Goal: Information Seeking & Learning: Learn about a topic

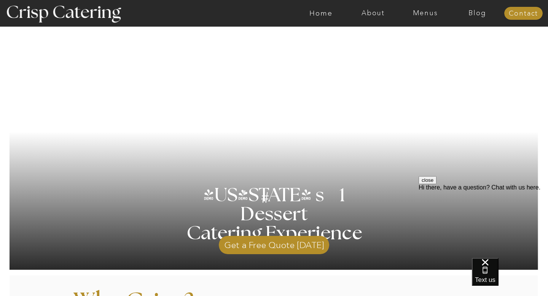
scroll to position [49, 0]
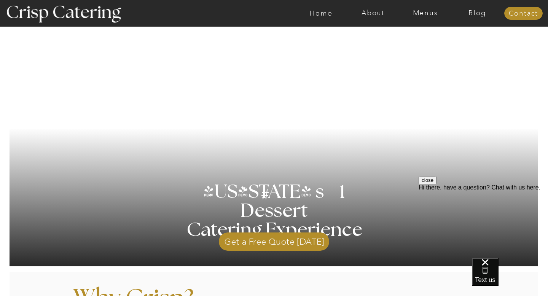
click at [427, 19] on div at bounding box center [303, 13] width 1207 height 27
click at [423, 13] on nav "Menus" at bounding box center [425, 14] width 52 height 8
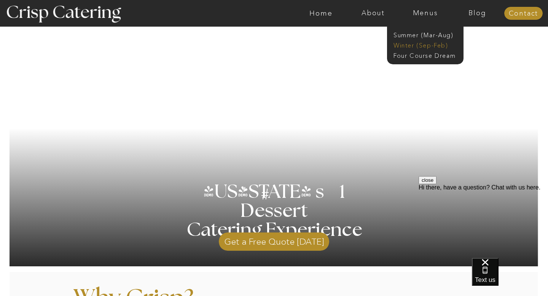
click at [423, 46] on nav "Winter (Sep-Feb)" at bounding box center [425, 44] width 62 height 7
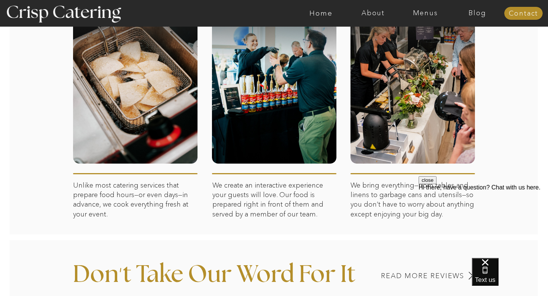
scroll to position [394, 0]
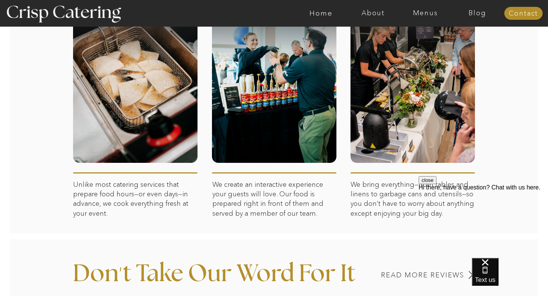
click at [425, 19] on div at bounding box center [303, 13] width 1207 height 27
click at [425, 13] on nav "Menus" at bounding box center [425, 14] width 52 height 8
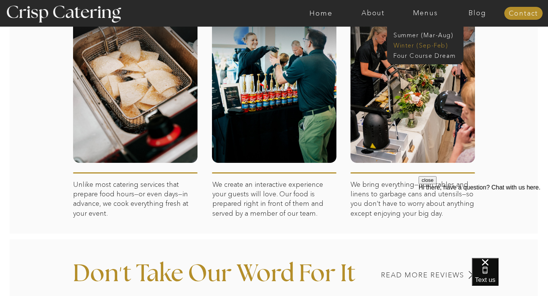
click at [422, 45] on nav "Winter (Sep-Feb)" at bounding box center [425, 44] width 62 height 7
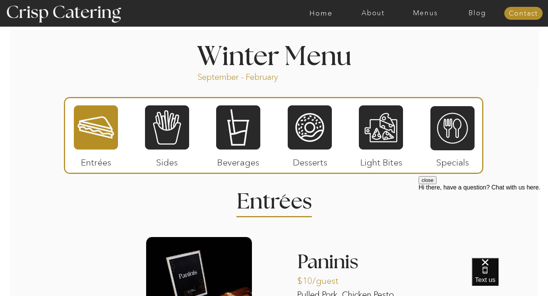
scroll to position [825, 0]
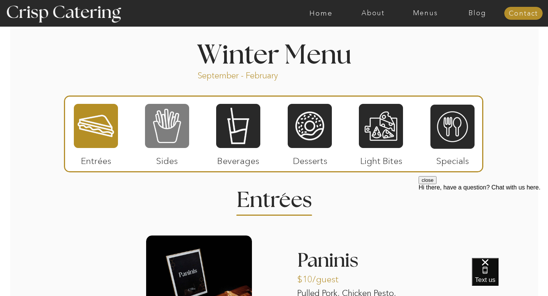
click at [186, 133] on div at bounding box center [167, 126] width 44 height 46
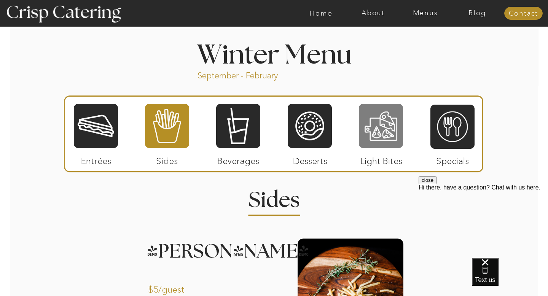
click at [367, 132] on div at bounding box center [381, 126] width 44 height 46
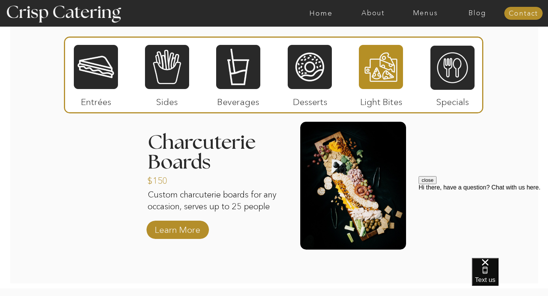
scroll to position [952, 0]
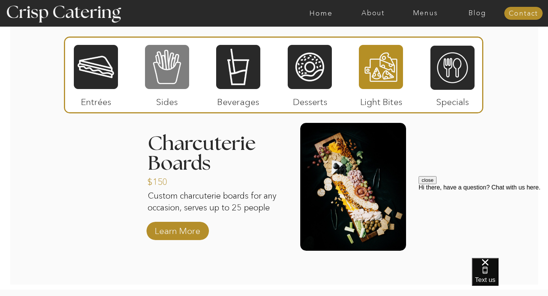
click at [174, 75] on div at bounding box center [167, 67] width 44 height 46
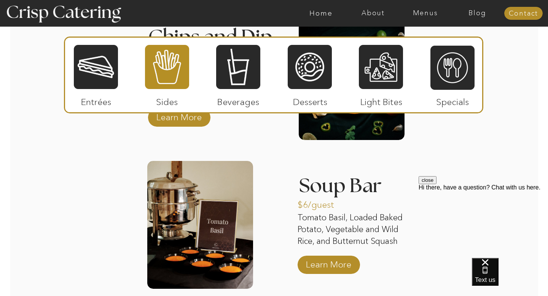
scroll to position [1346, 0]
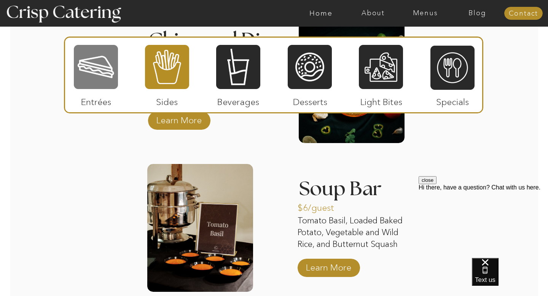
click at [102, 79] on div at bounding box center [96, 67] width 44 height 46
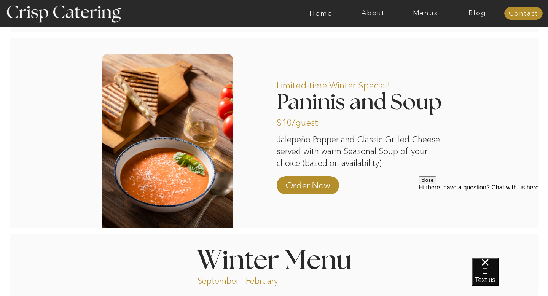
scroll to position [618, 0]
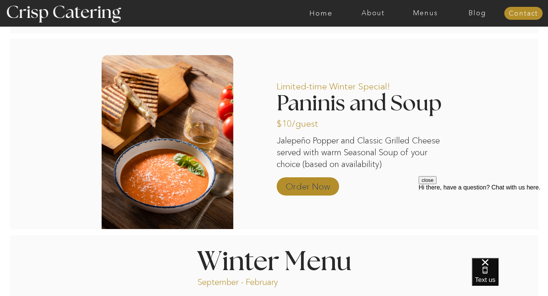
click at [308, 186] on p "Order Now" at bounding box center [307, 185] width 51 height 22
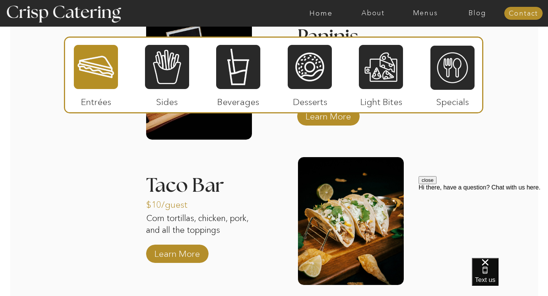
scroll to position [870, 0]
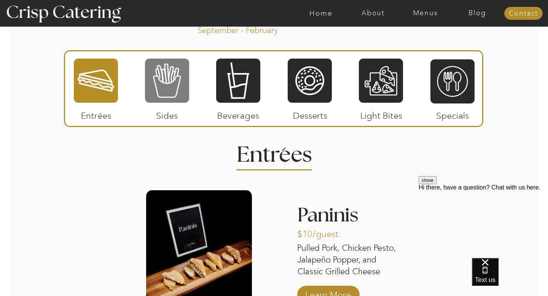
click at [153, 74] on div at bounding box center [167, 81] width 44 height 46
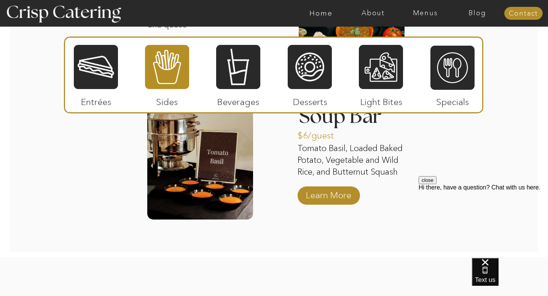
scroll to position [1415, 0]
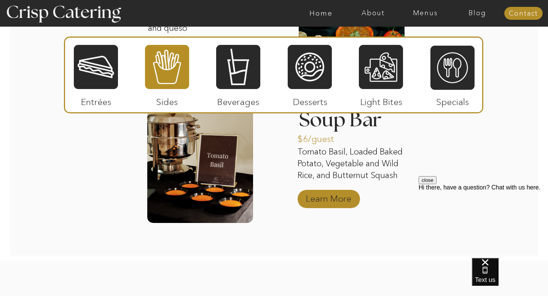
click at [331, 206] on p "Learn More" at bounding box center [328, 197] width 51 height 22
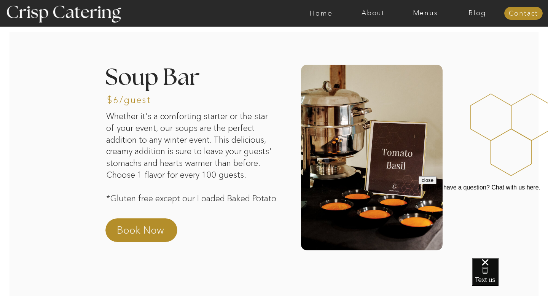
click at [437, 184] on button "close" at bounding box center [428, 180] width 18 height 8
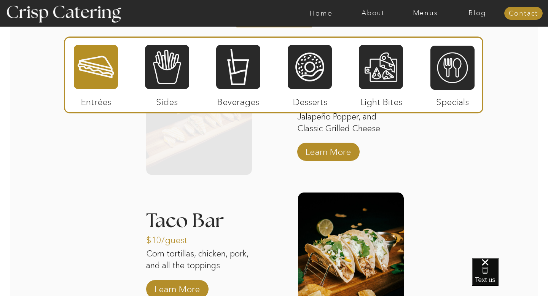
scroll to position [916, 0]
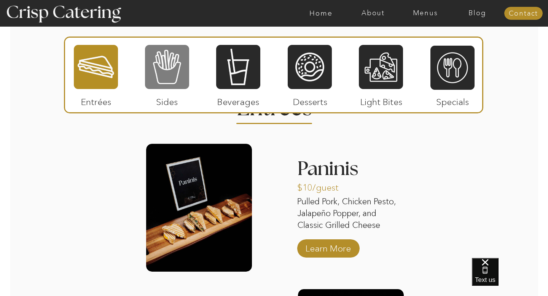
click at [187, 72] on div at bounding box center [167, 67] width 44 height 46
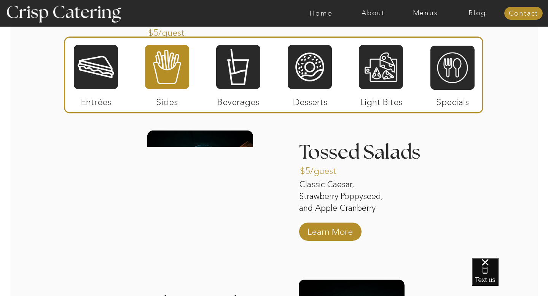
scroll to position [1086, 0]
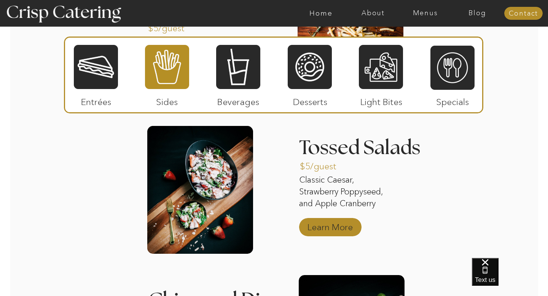
click at [318, 224] on p "Learn More" at bounding box center [330, 225] width 51 height 22
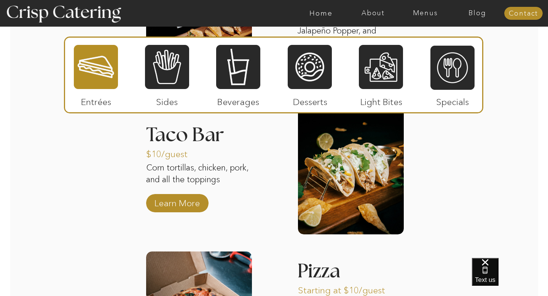
scroll to position [965, 0]
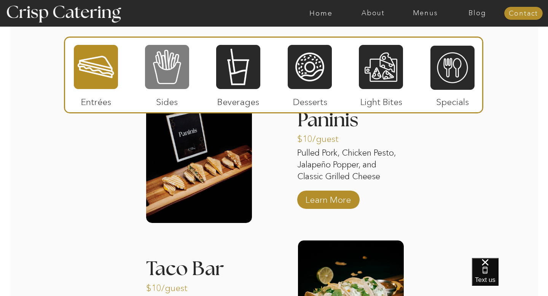
click at [169, 79] on div at bounding box center [167, 67] width 44 height 46
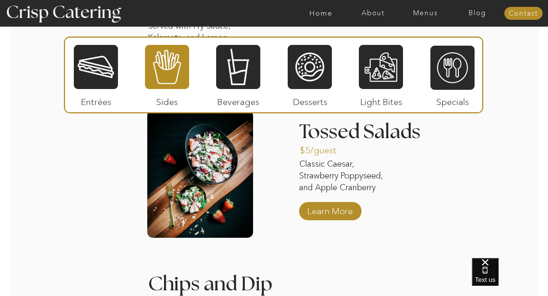
scroll to position [1103, 0]
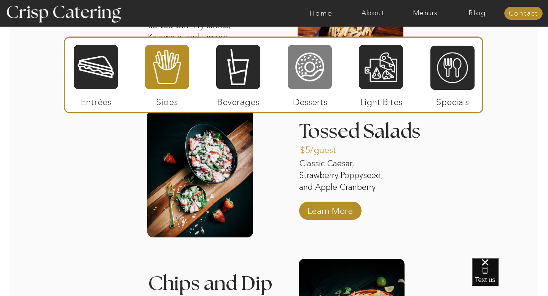
click at [305, 66] on div at bounding box center [310, 67] width 44 height 46
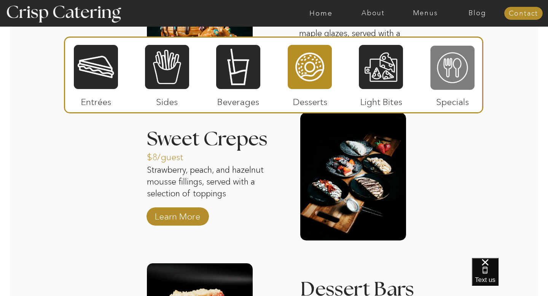
click at [456, 70] on div at bounding box center [452, 68] width 44 height 46
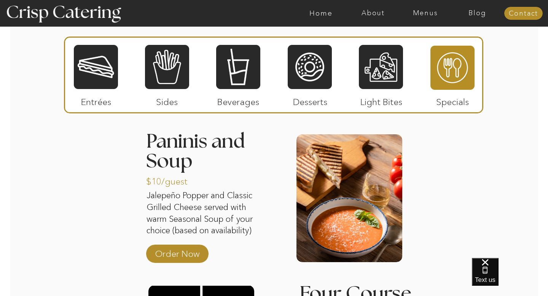
scroll to position [852, 0]
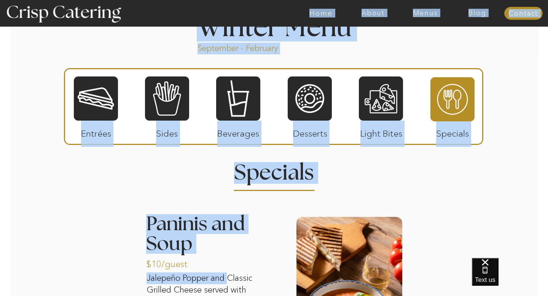
drag, startPoint x: 229, startPoint y: 283, endPoint x: 221, endPoint y: -26, distance: 309.1
click at [221, 0] on html "About Home Menus Contact Blog About Crisp Crisp Cares Reviews faq About Home Me…" at bounding box center [274, 122] width 548 height 1949
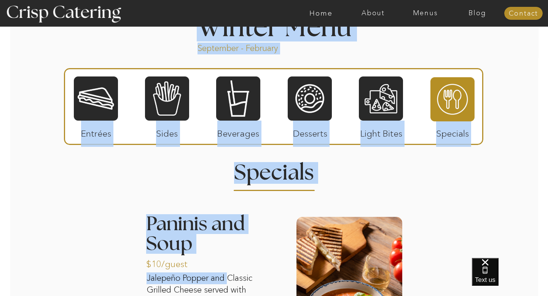
scroll to position [789, 0]
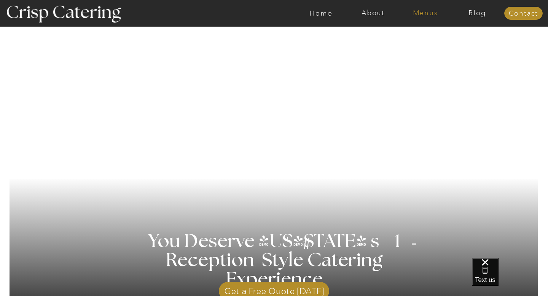
click at [432, 13] on nav "Menus" at bounding box center [425, 14] width 52 height 8
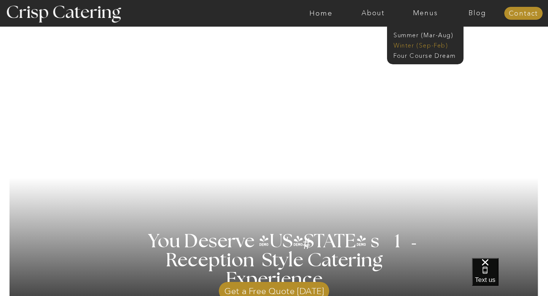
click at [438, 48] on nav "Winter (Sep-Feb)" at bounding box center [425, 44] width 62 height 7
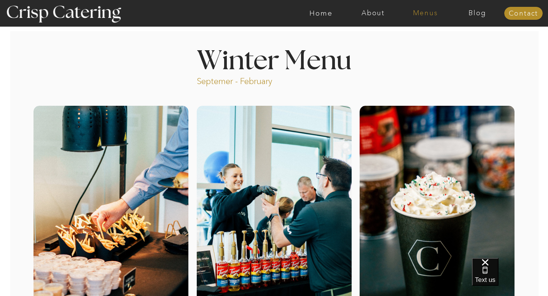
click at [424, 12] on nav "Menus" at bounding box center [425, 14] width 52 height 8
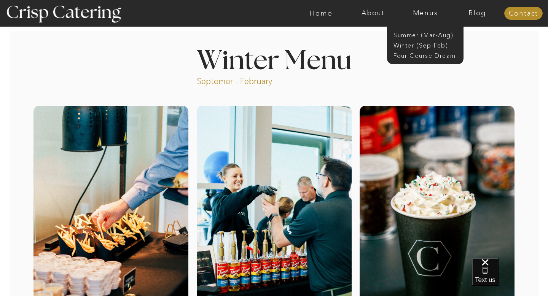
click at [508, 115] on div at bounding box center [437, 232] width 155 height 252
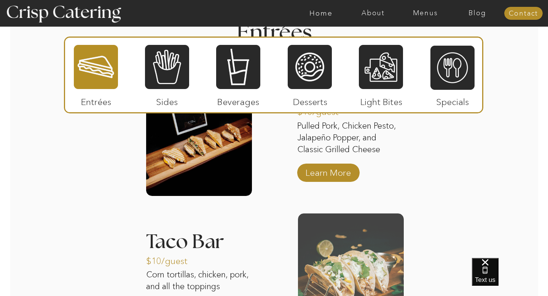
scroll to position [994, 0]
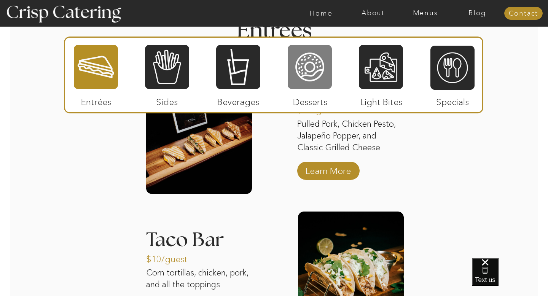
click at [311, 68] on div at bounding box center [310, 67] width 44 height 46
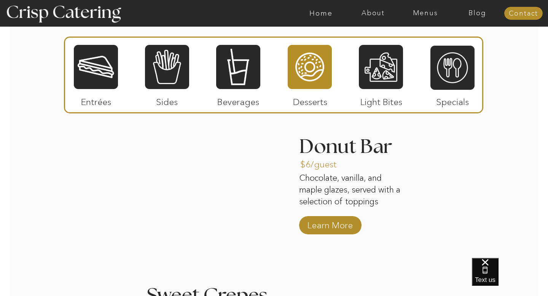
scroll to position [945, 0]
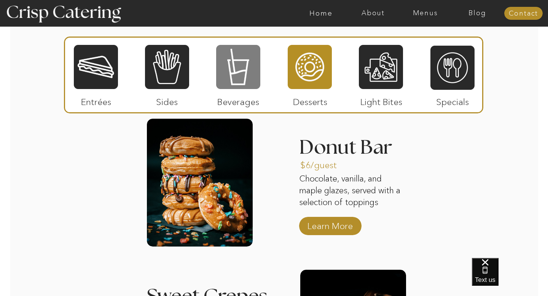
click at [241, 81] on div at bounding box center [238, 67] width 44 height 46
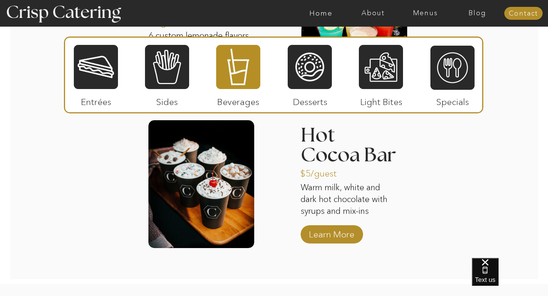
scroll to position [1240, 0]
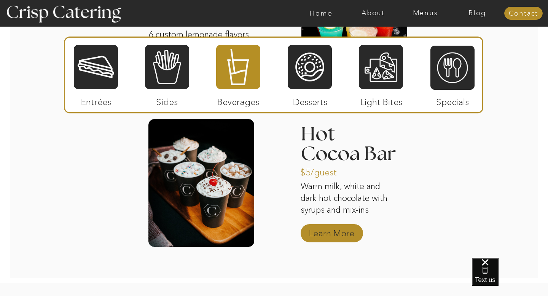
click at [325, 235] on p "Learn More" at bounding box center [331, 231] width 51 height 22
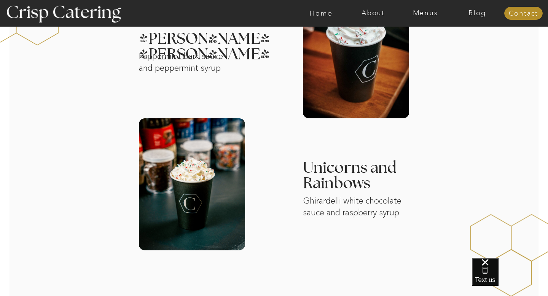
scroll to position [527, 0]
